Goal: Transaction & Acquisition: Register for event/course

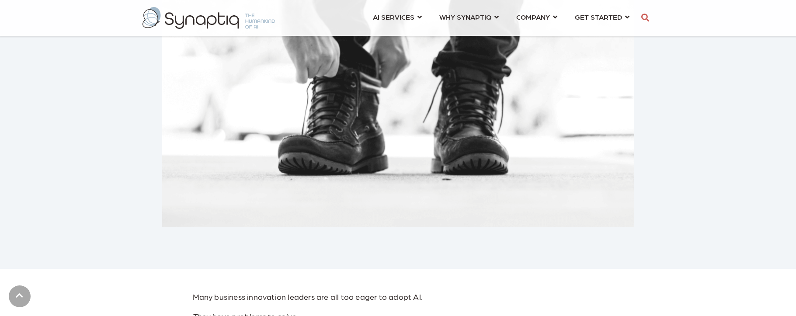
scroll to position [205, 0]
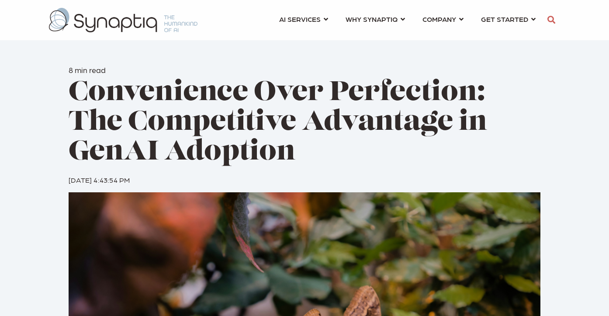
scroll to position [209, 0]
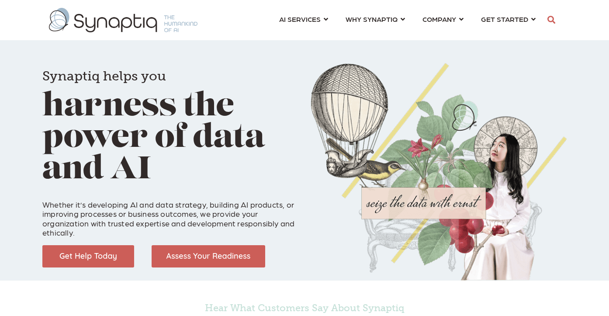
scroll to position [0, 4]
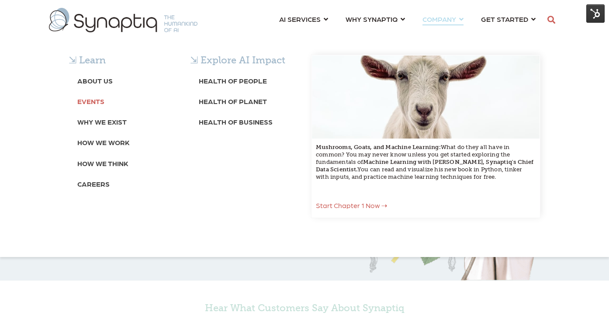
click at [90, 102] on b "Events" at bounding box center [90, 101] width 27 height 8
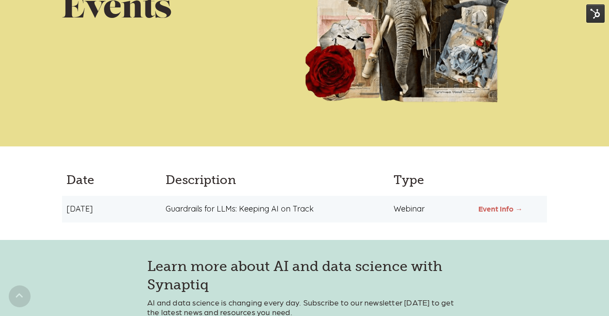
scroll to position [312, 0]
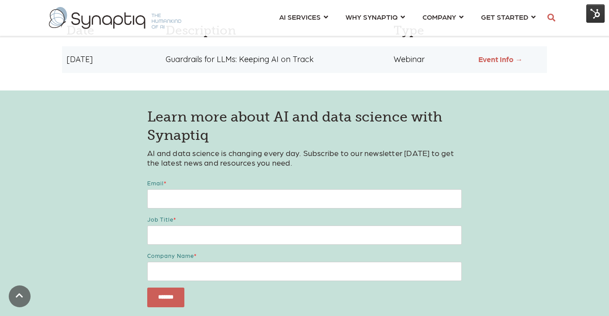
click at [485, 64] on div "September 30, 2025 Guardrails for LLMs: Keeping AI on Track Webinar Event Info →" at bounding box center [304, 59] width 485 height 27
click at [485, 61] on link "Event Info →" at bounding box center [501, 59] width 44 height 9
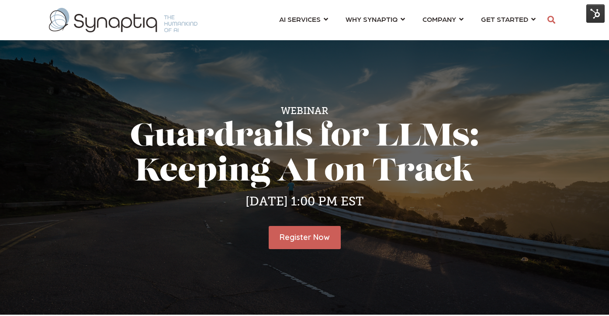
click at [447, 80] on div "Webinar Guardrails for LLMs: Keeping AI on Track Tuesday, September 30, 2025 | …" at bounding box center [304, 177] width 609 height 275
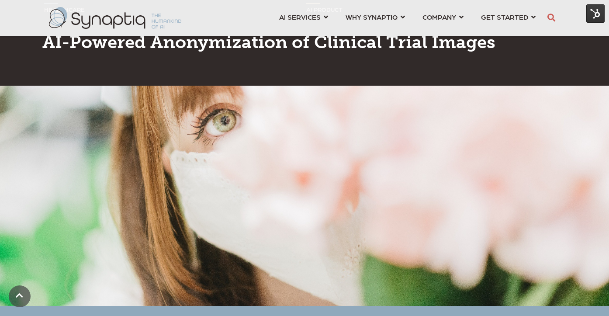
scroll to position [490, 0]
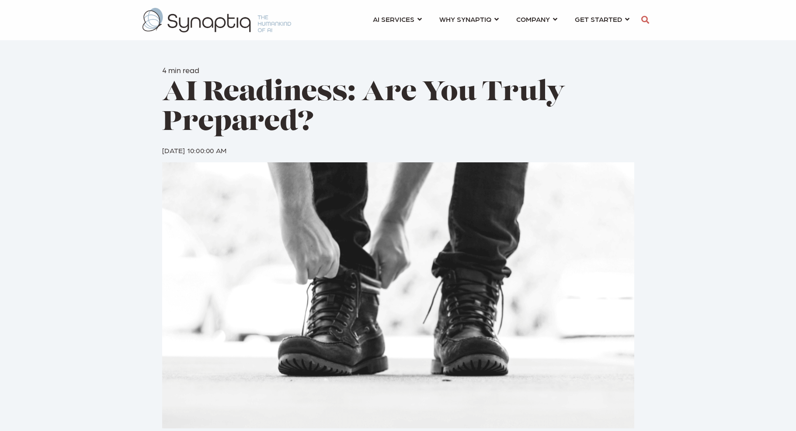
scroll to position [0, 4]
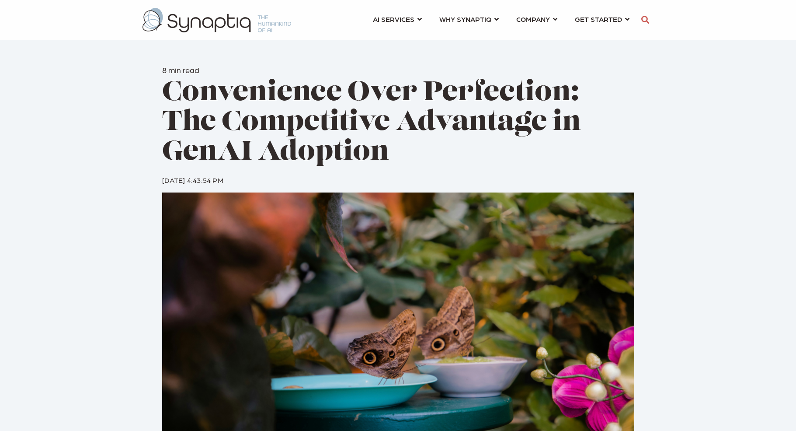
scroll to position [0, 4]
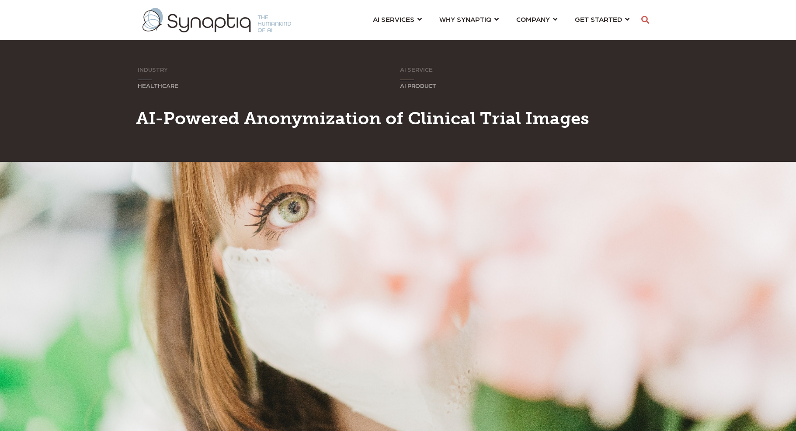
scroll to position [0, 4]
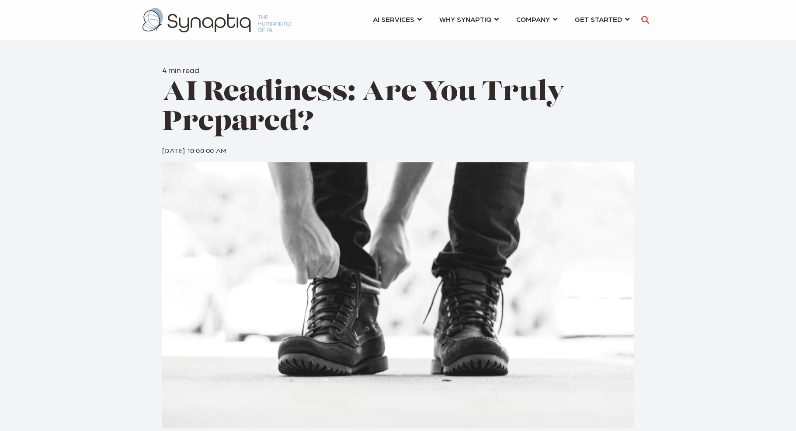
scroll to position [0, 4]
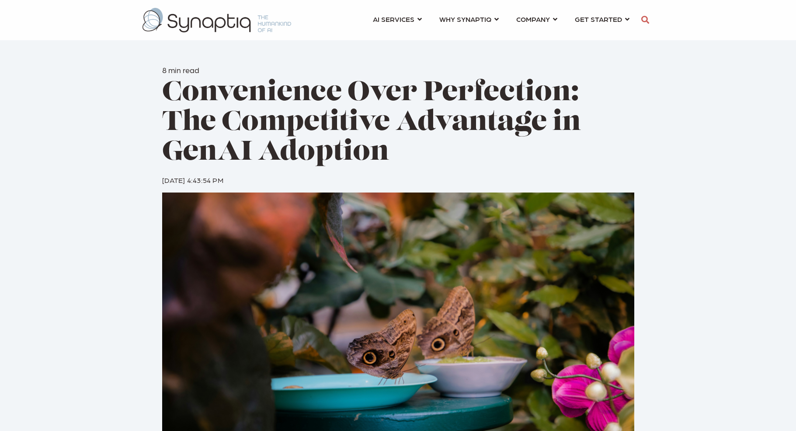
scroll to position [0, 4]
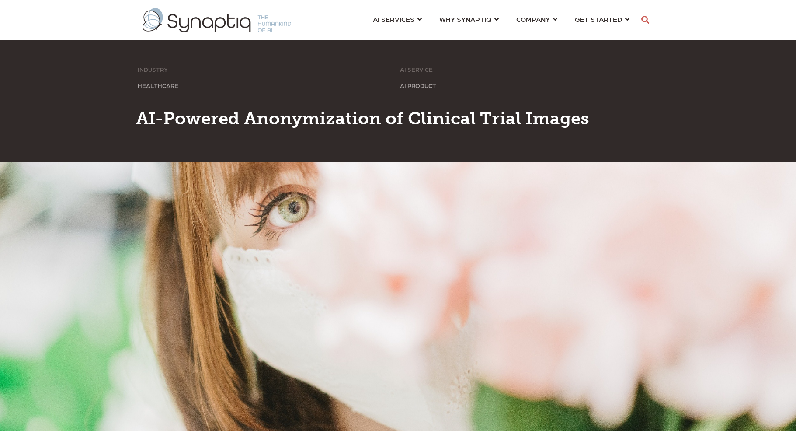
scroll to position [0, 4]
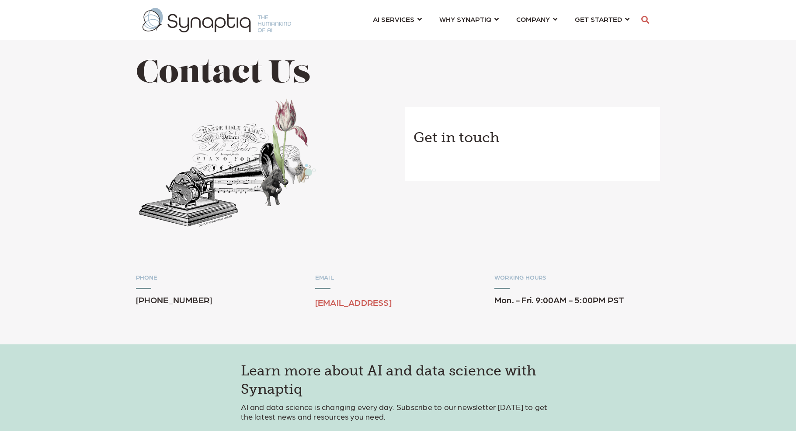
scroll to position [0, 4]
